Goal: Transaction & Acquisition: Purchase product/service

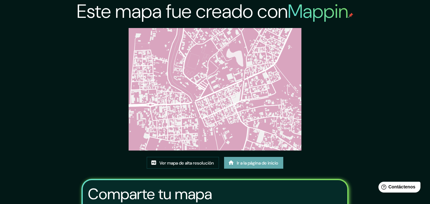
click at [251, 164] on font "Ir a la página de inicio" at bounding box center [257, 163] width 41 height 6
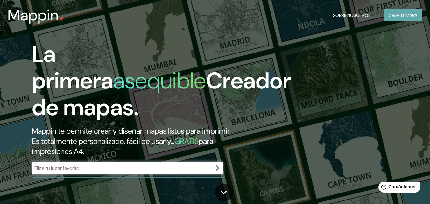
click at [389, 16] on font "Crea tu" at bounding box center [397, 15] width 17 height 6
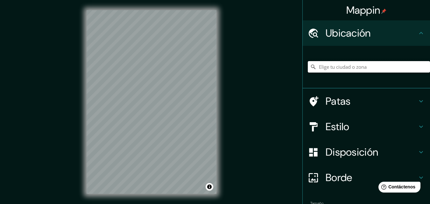
click at [333, 63] on input "Elige tu ciudad o zona" at bounding box center [369, 66] width 122 height 11
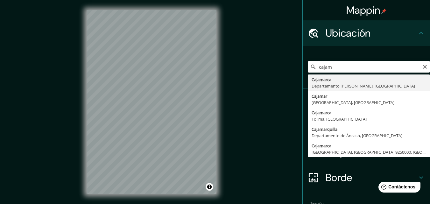
type input "Cajamarca, [GEOGRAPHIC_DATA][PERSON_NAME], [GEOGRAPHIC_DATA]"
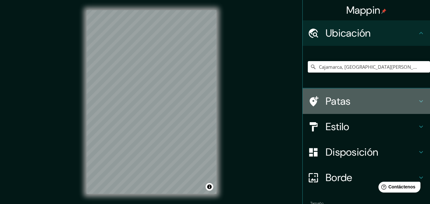
click at [326, 99] on font "Patas" at bounding box center [338, 101] width 25 height 13
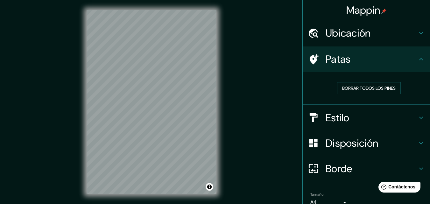
click at [349, 117] on h4 "Estilo" at bounding box center [372, 117] width 92 height 13
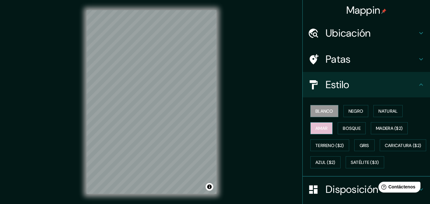
click at [321, 125] on font "Amar" at bounding box center [321, 128] width 12 height 6
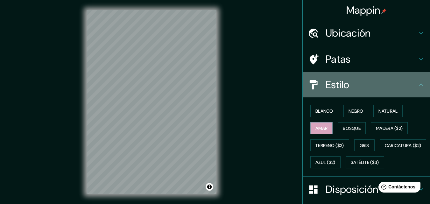
click at [417, 82] on icon at bounding box center [421, 85] width 8 height 8
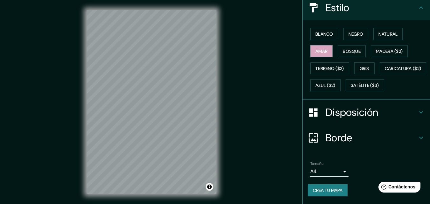
click at [349, 111] on font "Disposición" at bounding box center [352, 112] width 53 height 13
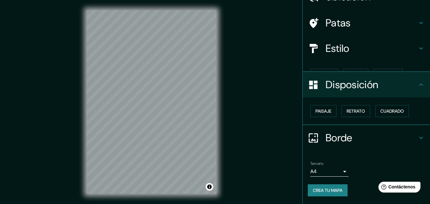
scroll to position [25, 0]
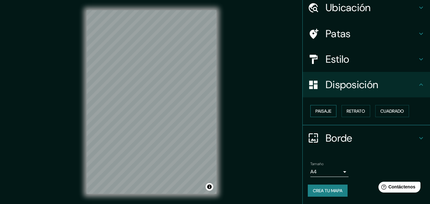
click at [321, 114] on font "Paisaje" at bounding box center [323, 111] width 16 height 6
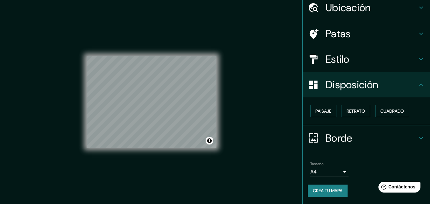
click at [222, 93] on div "© Mapbox © OpenStreetMap Improve this map" at bounding box center [151, 102] width 150 height 204
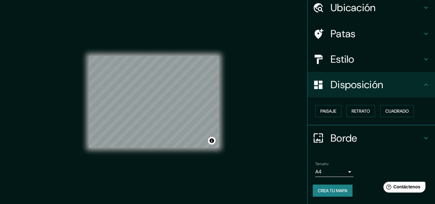
click at [333, 171] on body "Mappin Ubicación Cajamarca, Departamento de Cajamarca, Perú Patas Estilo Dispos…" at bounding box center [217, 102] width 435 height 204
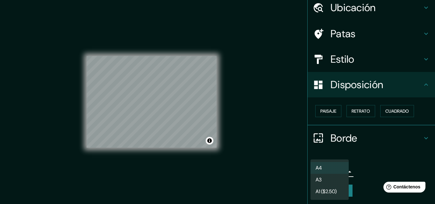
click at [330, 179] on li "A3" at bounding box center [329, 180] width 38 height 12
type input "a4"
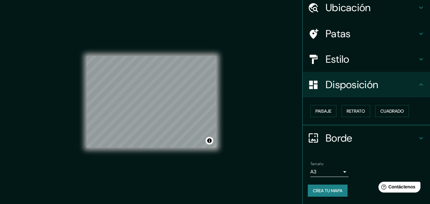
click at [334, 185] on button "Crea tu mapa" at bounding box center [328, 191] width 40 height 12
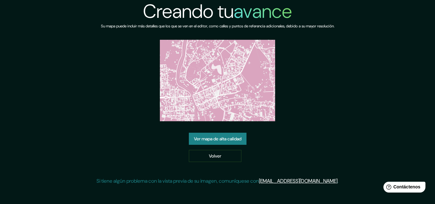
click at [235, 141] on font "Ver mapa de alta calidad" at bounding box center [217, 139] width 47 height 6
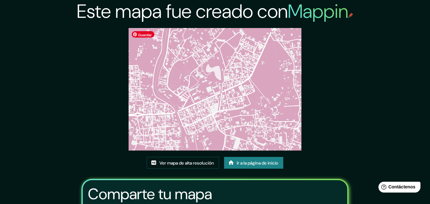
click at [224, 82] on img at bounding box center [215, 89] width 173 height 123
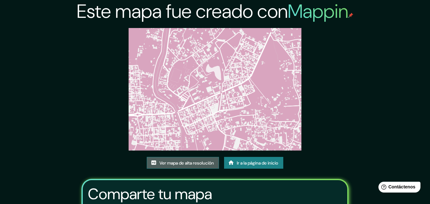
click at [190, 163] on font "Ver mapa de alta resolución" at bounding box center [186, 163] width 54 height 6
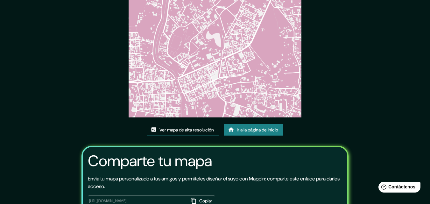
scroll to position [64, 0]
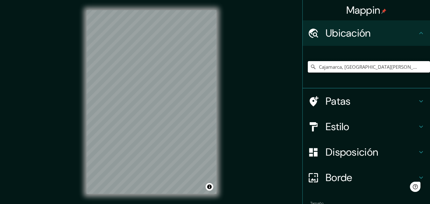
click at [329, 68] on input "Cajamarca, [GEOGRAPHIC_DATA][PERSON_NAME], [GEOGRAPHIC_DATA]" at bounding box center [369, 66] width 122 height 11
drag, startPoint x: 409, startPoint y: 67, endPoint x: 238, endPoint y: 38, distance: 173.5
click at [238, 38] on div "Mappin Ubicación Cajamarca, [GEOGRAPHIC_DATA][PERSON_NAME], [GEOGRAPHIC_DATA] P…" at bounding box center [215, 107] width 430 height 214
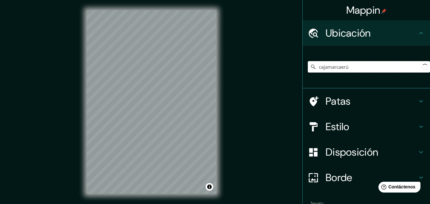
type input "cajamarca erú"
